Goal: Navigation & Orientation: Find specific page/section

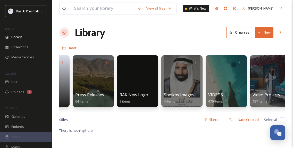
scroll to position [0, 1016]
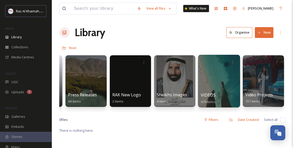
click at [214, 76] on div at bounding box center [219, 81] width 42 height 53
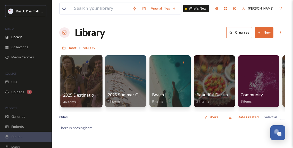
click at [83, 80] on div at bounding box center [81, 81] width 42 height 53
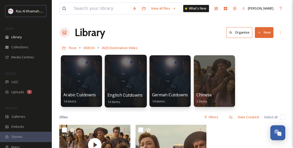
click at [124, 84] on div at bounding box center [126, 81] width 42 height 53
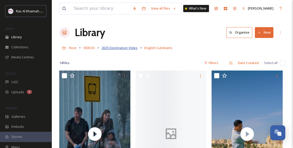
click at [118, 47] on span "2025 Destination Video" at bounding box center [120, 47] width 36 height 5
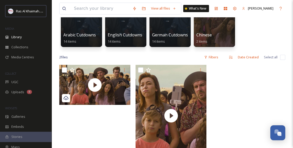
scroll to position [70, 0]
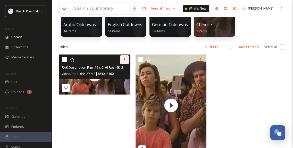
click at [124, 60] on icon at bounding box center [125, 60] width 4 height 4
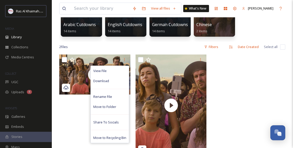
drag, startPoint x: 72, startPoint y: 109, endPoint x: 91, endPoint y: 54, distance: 57.8
click at [72, 109] on div "View File Download Rename File Move to Folder Share To Socials Move to Recyclin…" at bounding box center [96, 106] width 74 height 104
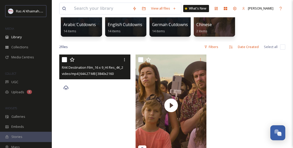
click at [102, 81] on div at bounding box center [94, 74] width 71 height 40
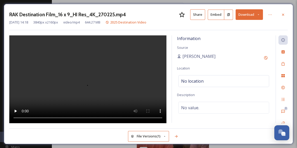
drag, startPoint x: 286, startPoint y: 13, endPoint x: 281, endPoint y: 1, distance: 13.1
click at [286, 13] on div at bounding box center [282, 14] width 9 height 9
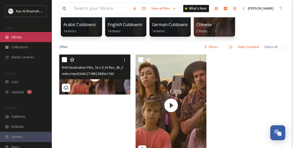
click at [18, 37] on span "Library" at bounding box center [16, 37] width 10 height 5
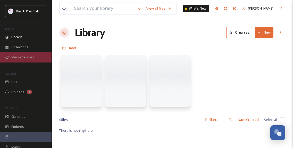
click at [22, 59] on span "Media Centres" at bounding box center [22, 57] width 23 height 5
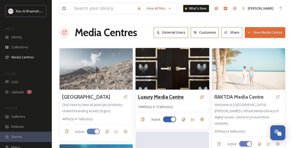
click at [170, 96] on h3 "Luxury Media Centre" at bounding box center [161, 96] width 46 height 7
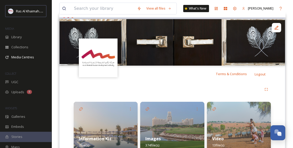
scroll to position [75, 0]
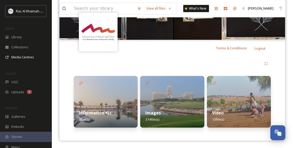
click at [111, 107] on div "Information Kit 7 file(s)" at bounding box center [106, 116] width 64 height 23
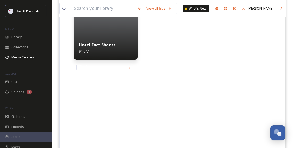
scroll to position [164, 0]
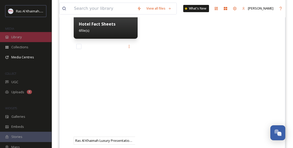
click at [31, 39] on div "Library" at bounding box center [26, 37] width 52 height 10
